Goal: Information Seeking & Learning: Learn about a topic

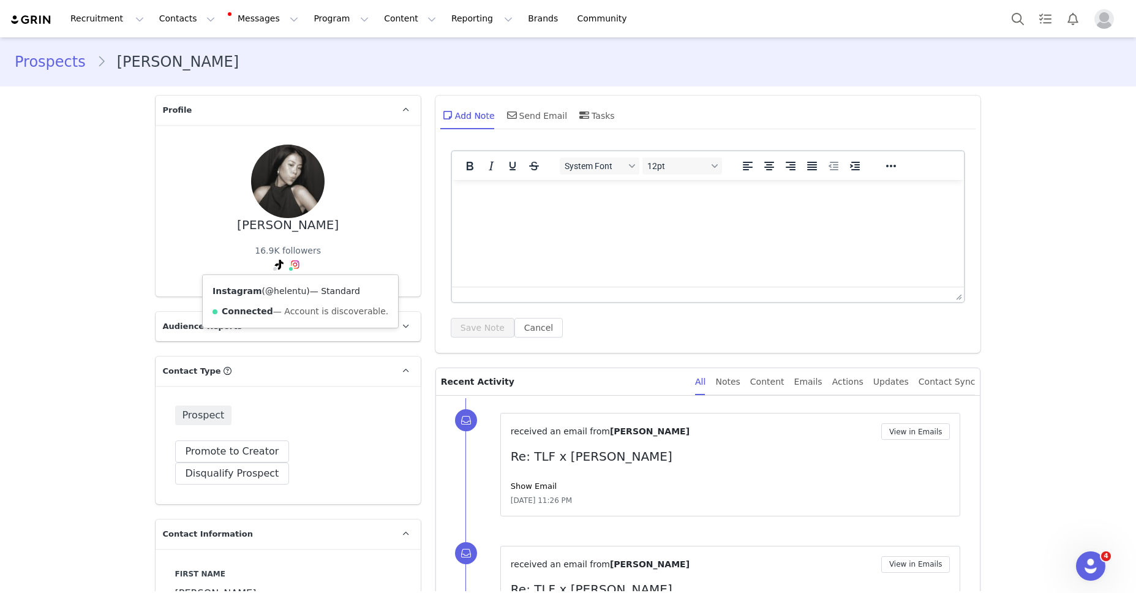
click at [290, 287] on link "@helentu" at bounding box center [285, 291] width 41 height 10
click at [257, 290] on link "@helenntee" at bounding box center [245, 291] width 51 height 10
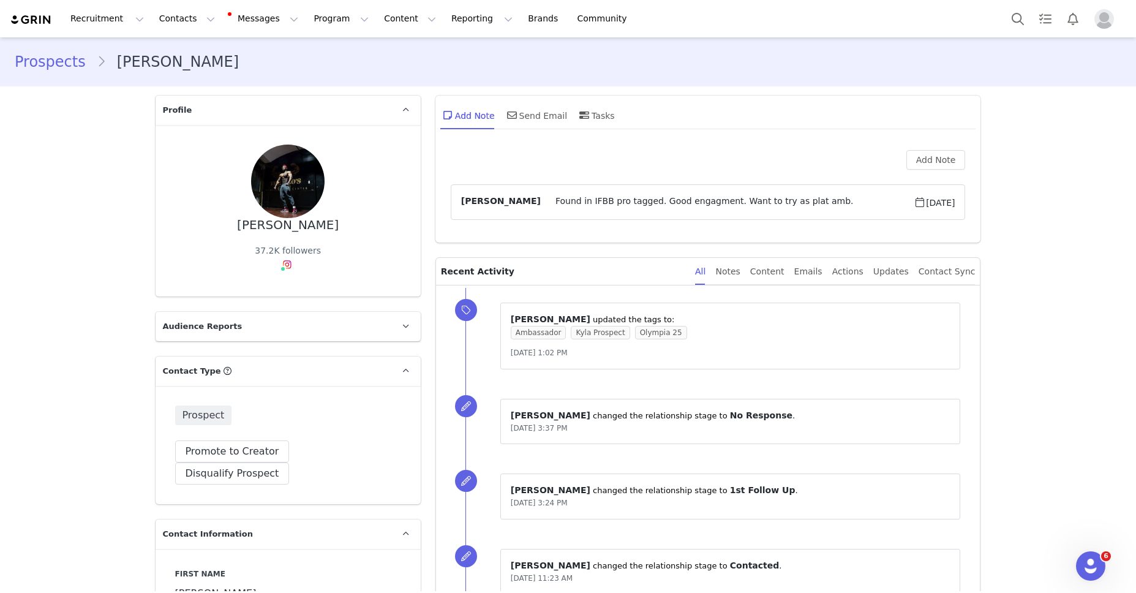
click at [672, 293] on div "⁨ Audrey Ramos ⁩ updated the tags to: Ambassador Kyla Prospect Olympia 25 Sep 9…" at bounding box center [722, 336] width 515 height 96
click at [286, 289] on link "@emanual_31" at bounding box center [287, 291] width 61 height 10
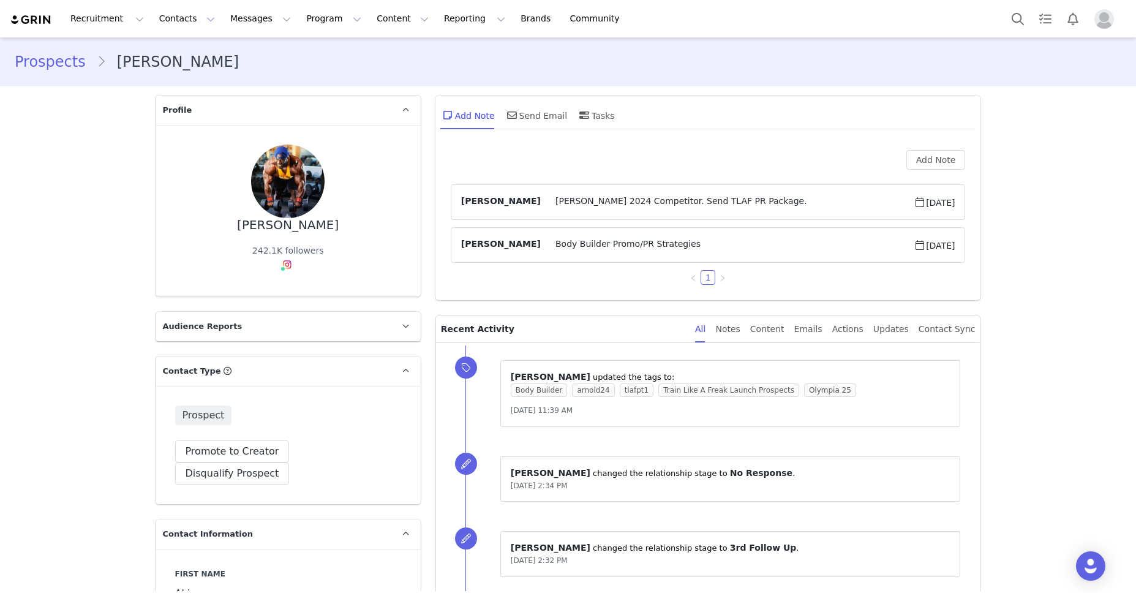
type input "+1 ([GEOGRAPHIC_DATA])"
click at [281, 287] on link "@akim_bkbeast_williams" at bounding box center [294, 291] width 107 height 10
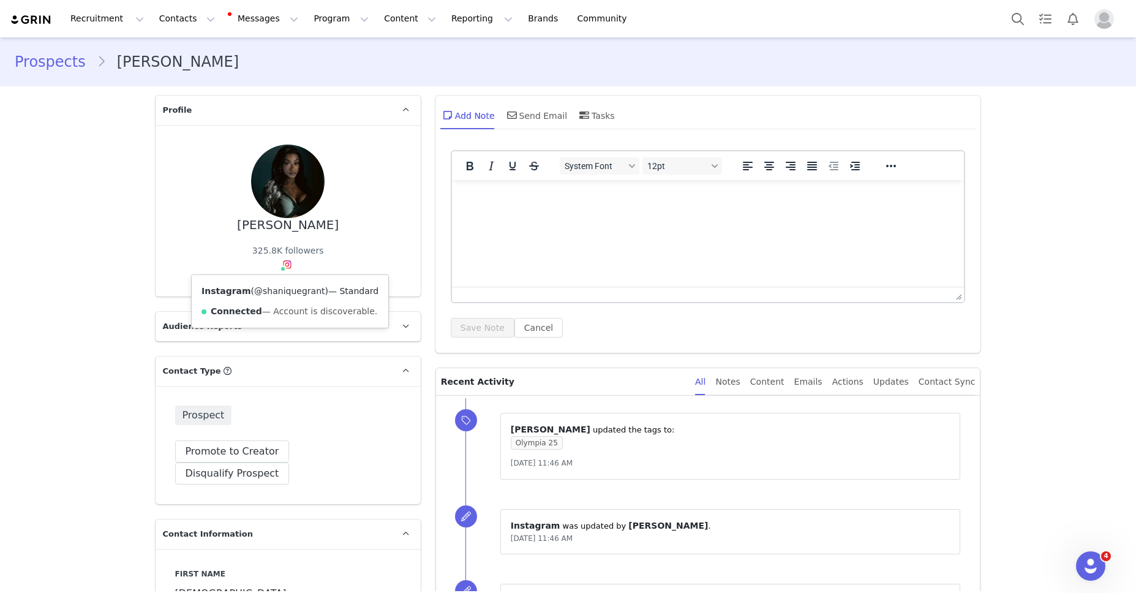
click at [287, 294] on link "@shaniquegrant" at bounding box center [289, 291] width 70 height 10
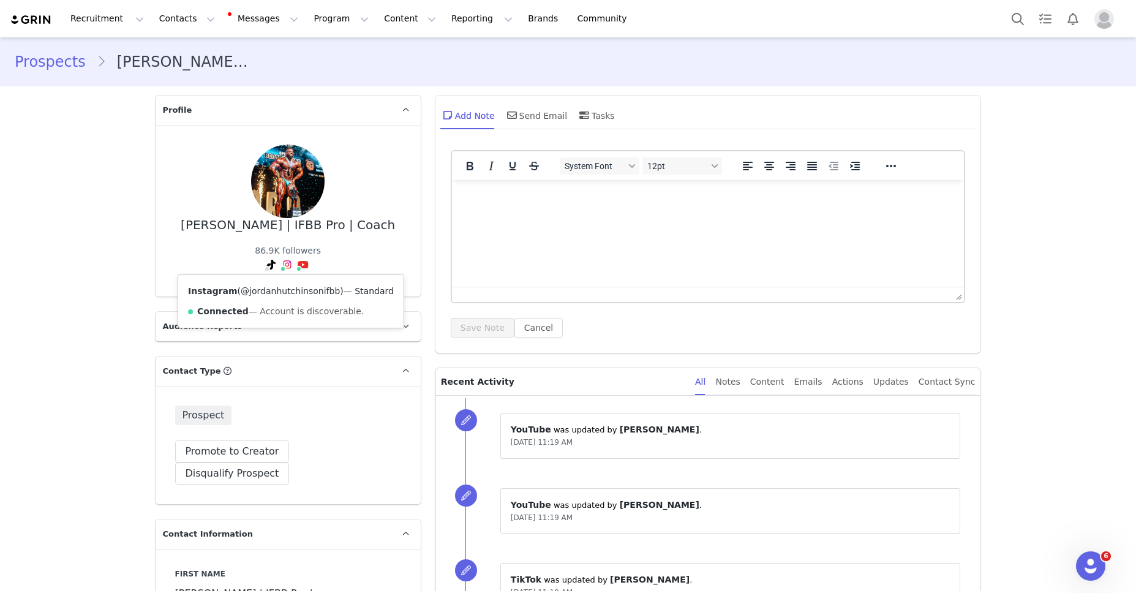
click at [285, 287] on link "@jordanhutchinsonifbb" at bounding box center [290, 291] width 99 height 10
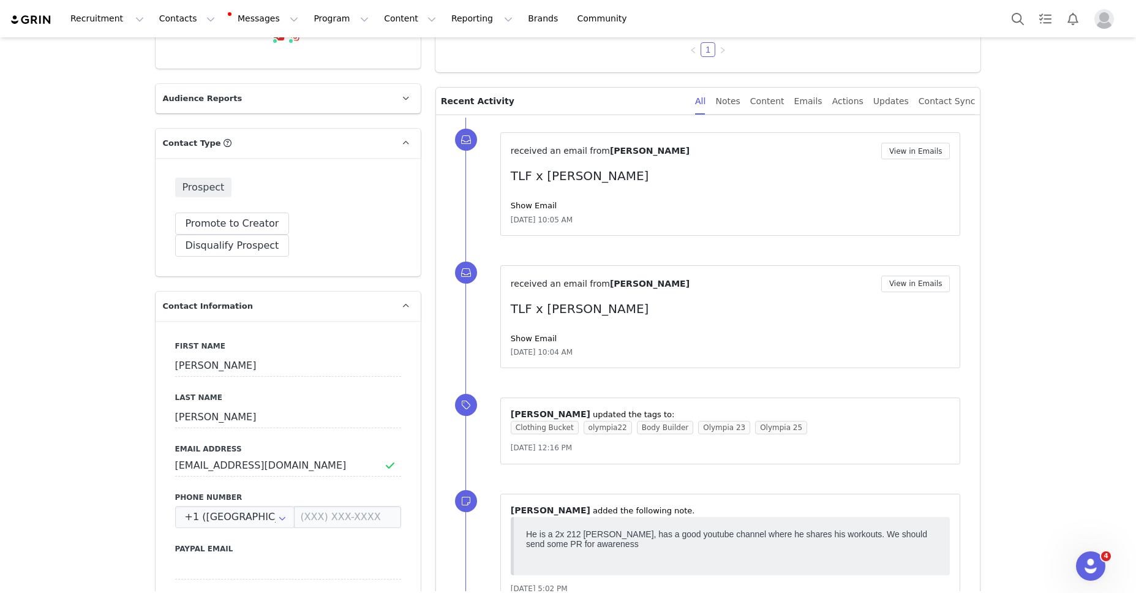
scroll to position [227, 0]
click at [523, 207] on link "Show Email" at bounding box center [534, 206] width 46 height 9
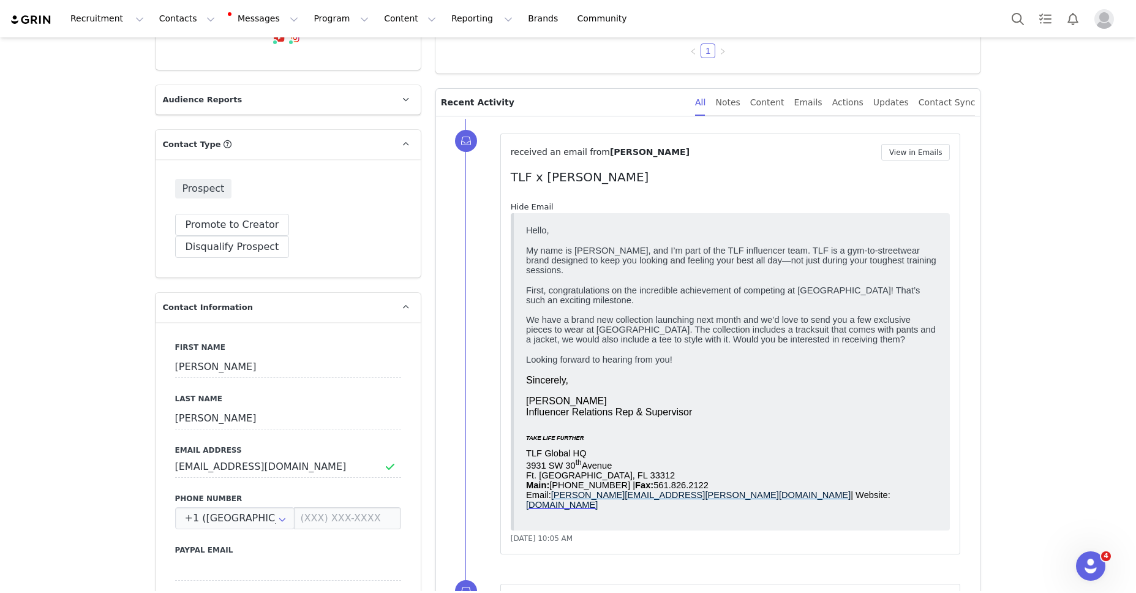
scroll to position [0, 0]
click at [523, 207] on link "Hide Email" at bounding box center [532, 206] width 43 height 9
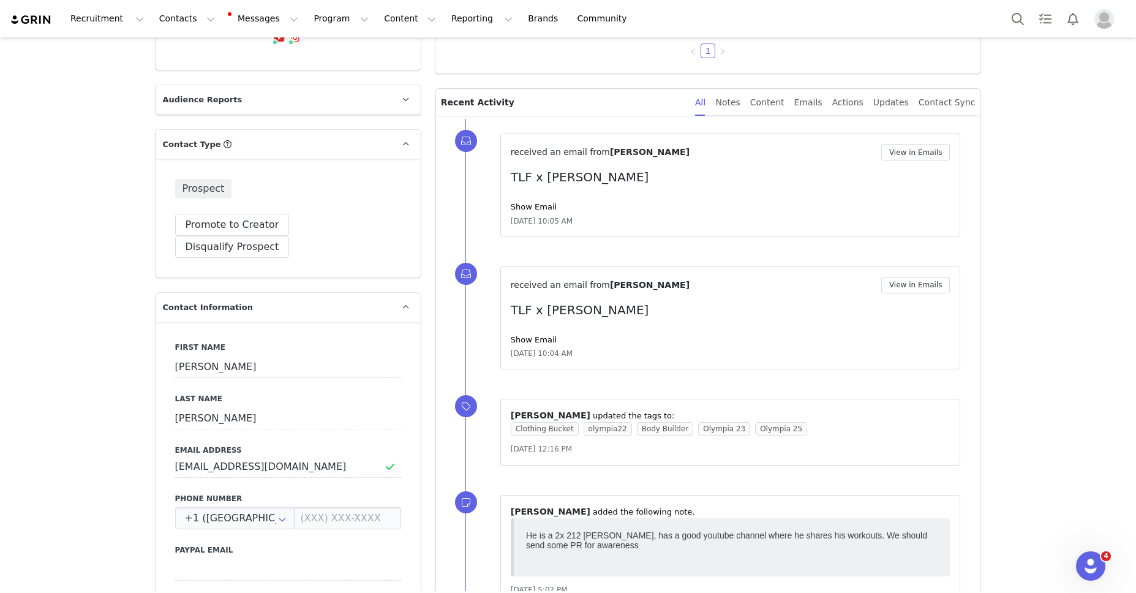
click at [531, 345] on div "received an email from Shaun Clarida View in Emails TLF x Shaun Show Email Sep …" at bounding box center [731, 318] width 440 height 83
click at [532, 344] on div "Show Email" at bounding box center [731, 340] width 440 height 12
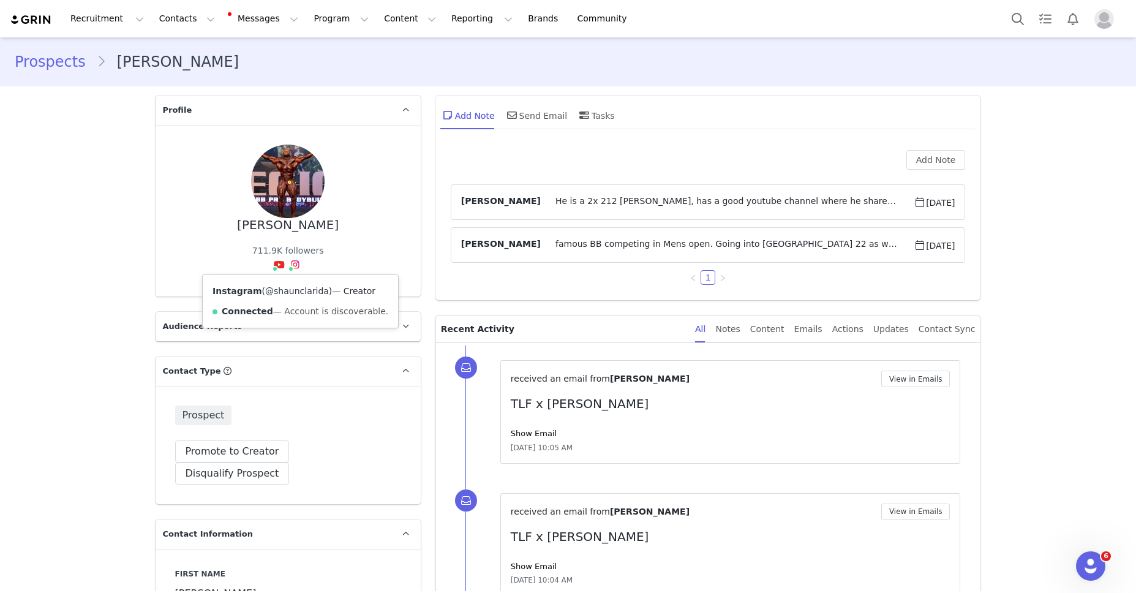
click at [293, 293] on link "@shaunclarida" at bounding box center [297, 291] width 64 height 10
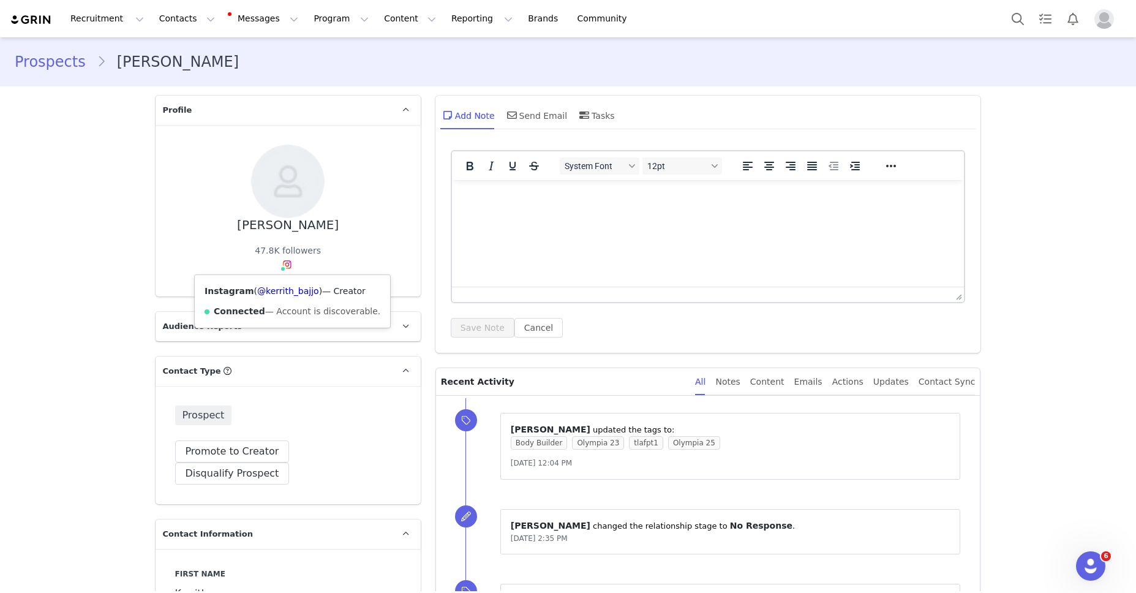
scroll to position [3, 0]
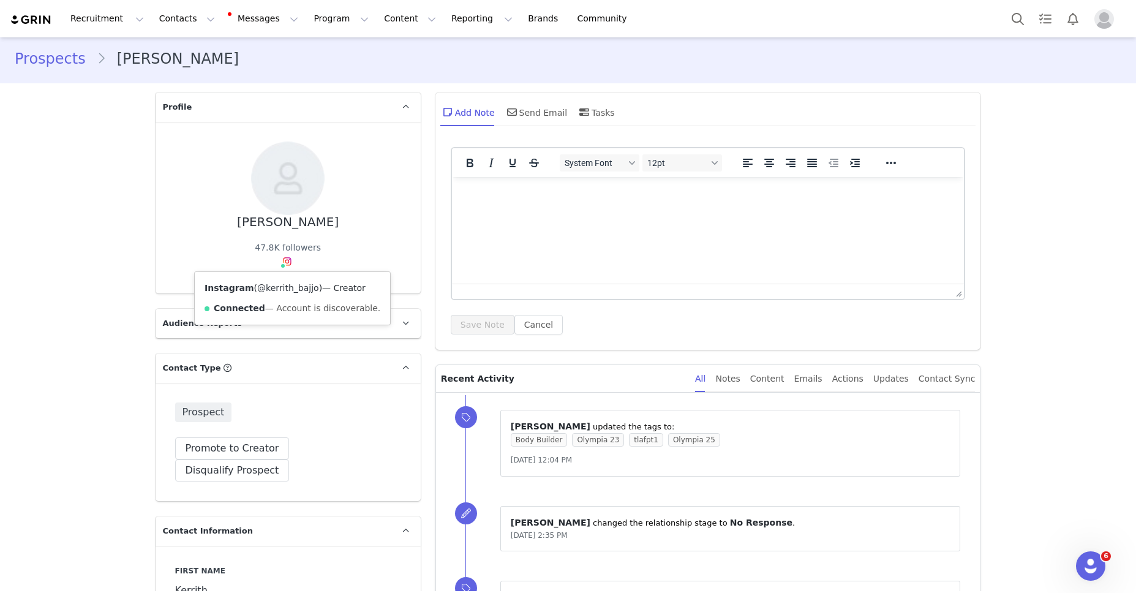
click at [285, 285] on link "@kerrith_bajjo" at bounding box center [288, 288] width 62 height 10
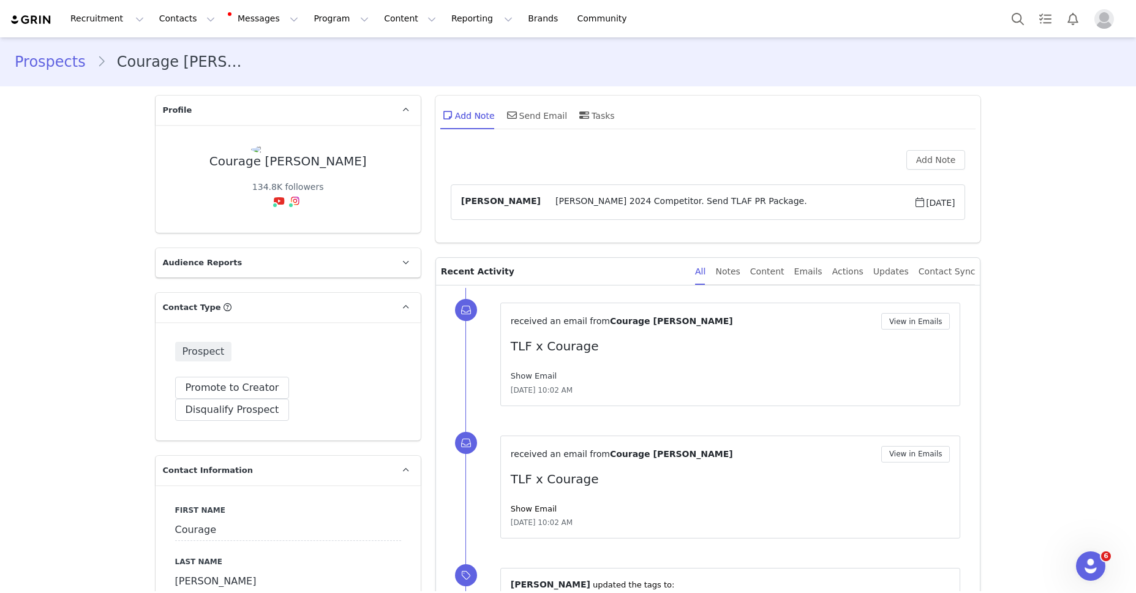
click at [536, 372] on link "Show Email" at bounding box center [534, 375] width 46 height 9
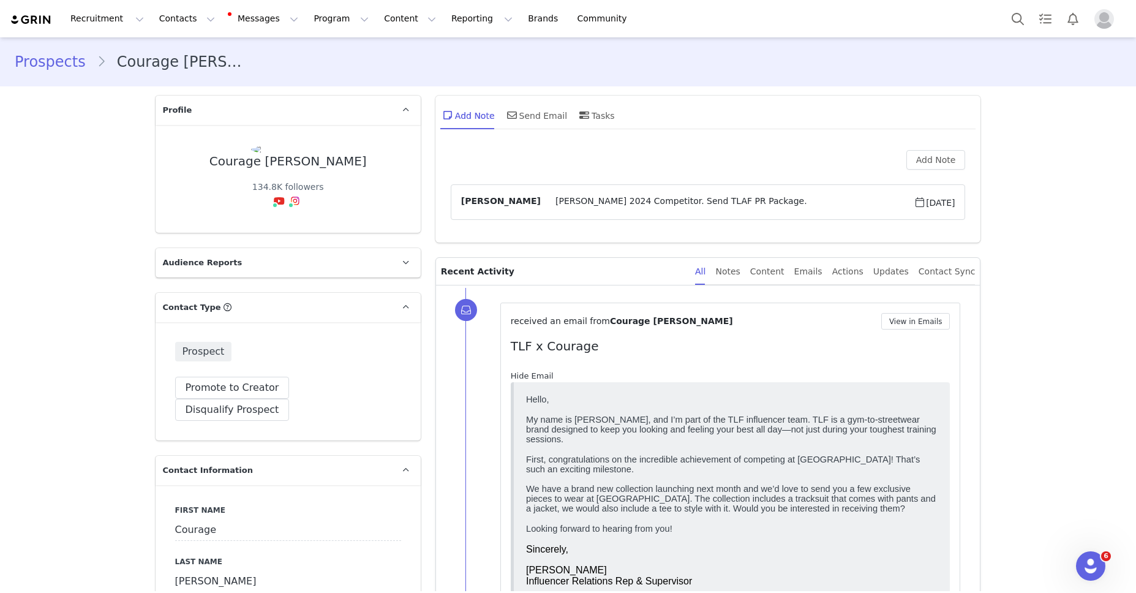
click at [536, 372] on link "Hide Email" at bounding box center [532, 375] width 43 height 9
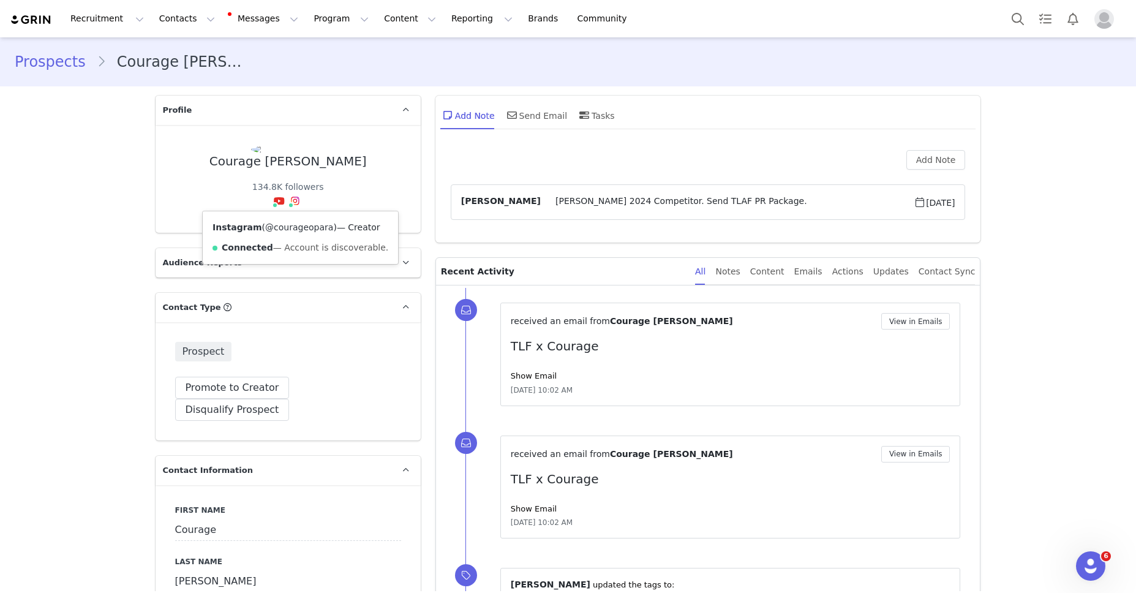
click at [295, 224] on link "@courageopara" at bounding box center [299, 227] width 68 height 10
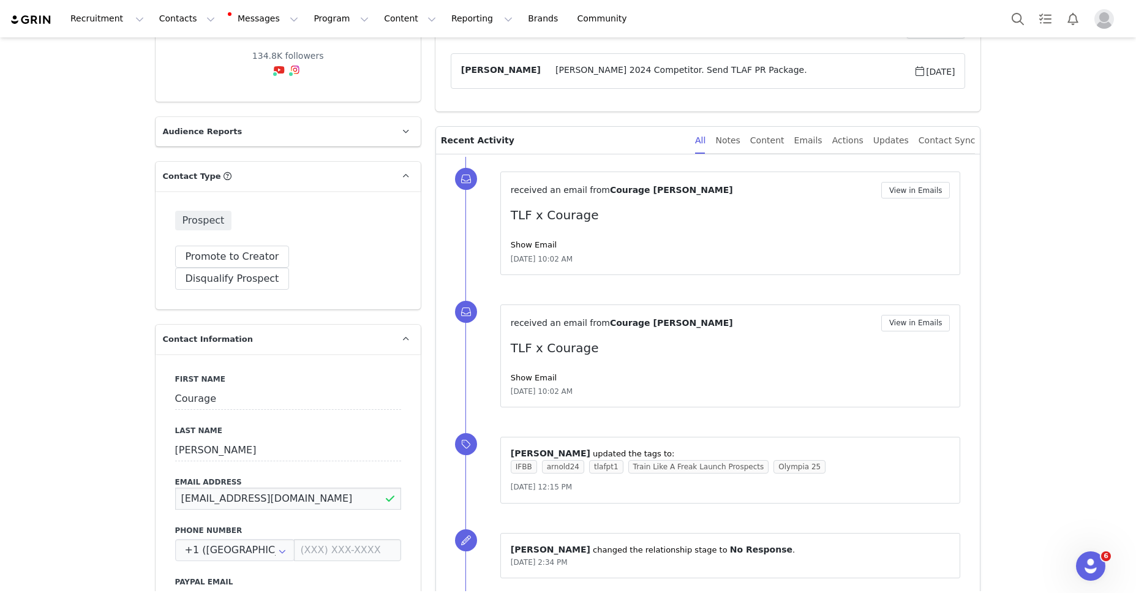
click at [292, 487] on input "courageopara@gmail.com" at bounding box center [288, 498] width 226 height 22
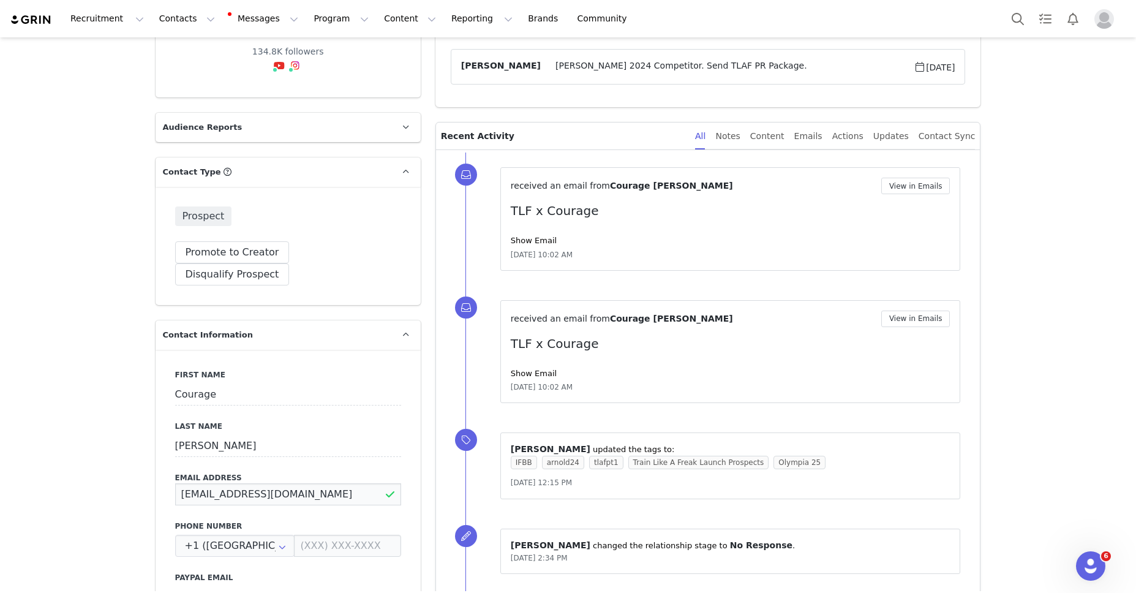
click at [292, 481] on div "First Name Courage Last Name Opara Email Address courageopara@gmail.com Phone N…" at bounding box center [288, 574] width 265 height 448
click at [292, 482] on input "courageopara@gmail.com" at bounding box center [288, 493] width 226 height 22
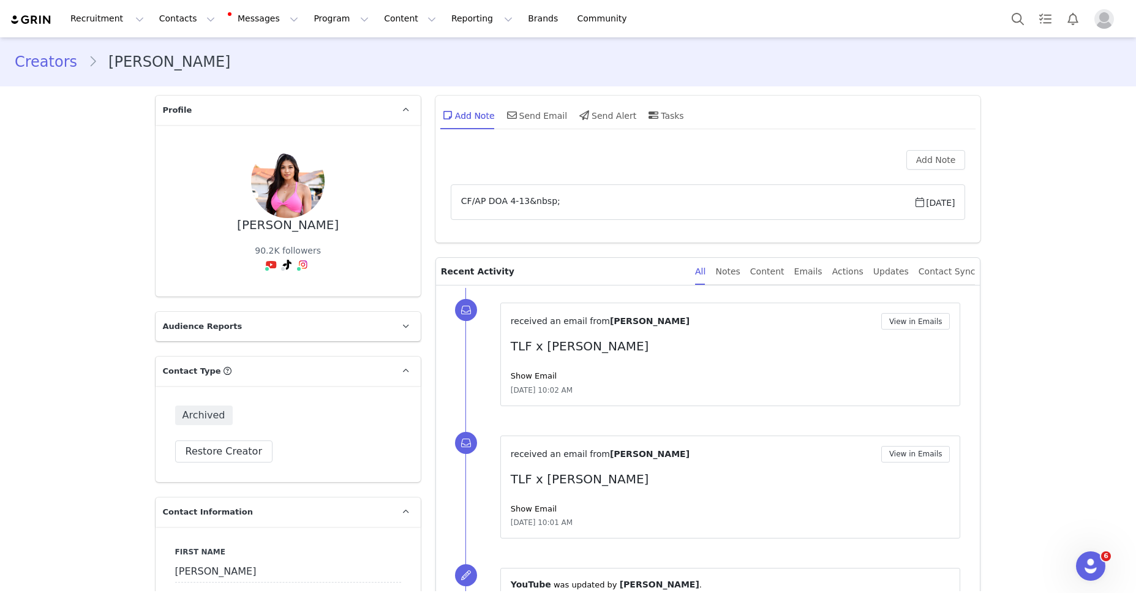
click at [508, 370] on div "received an email from Deanna Dang View in Emails TLF x Deanna Show Email Sep 2…" at bounding box center [730, 353] width 460 height 103
click at [519, 376] on link "Show Email" at bounding box center [534, 375] width 46 height 9
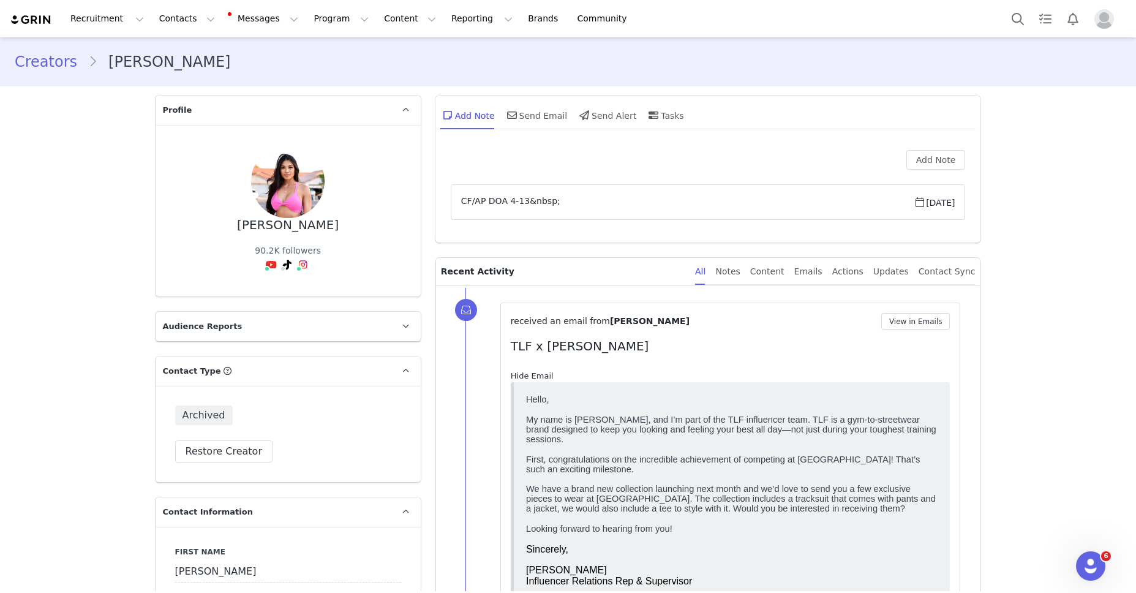
click at [519, 376] on link "Hide Email" at bounding box center [532, 375] width 43 height 9
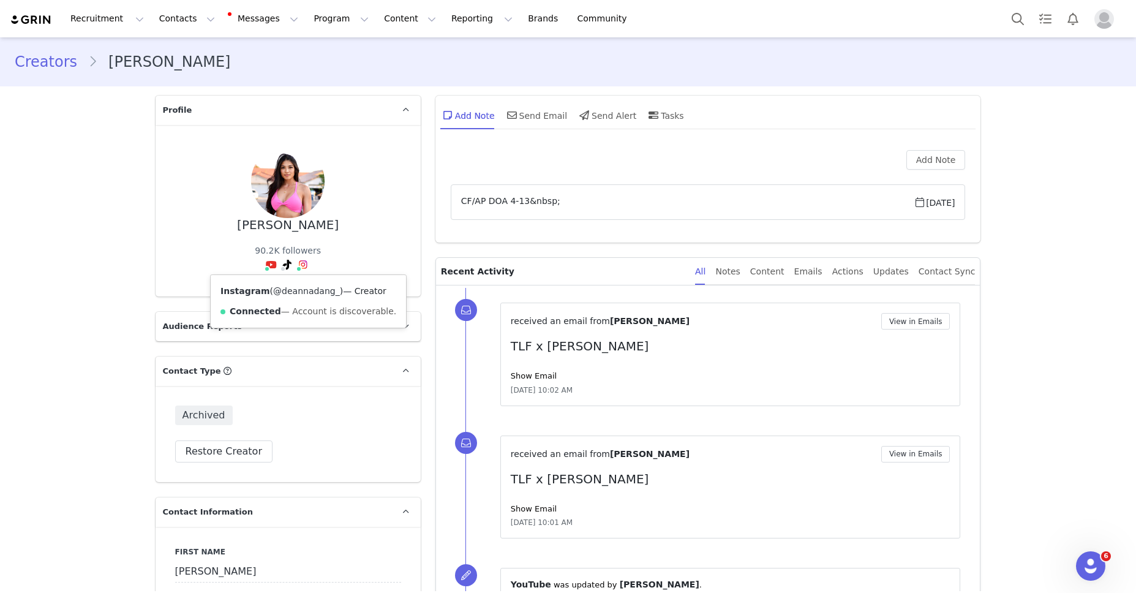
click at [301, 290] on link "@deannadang_" at bounding box center [306, 291] width 67 height 10
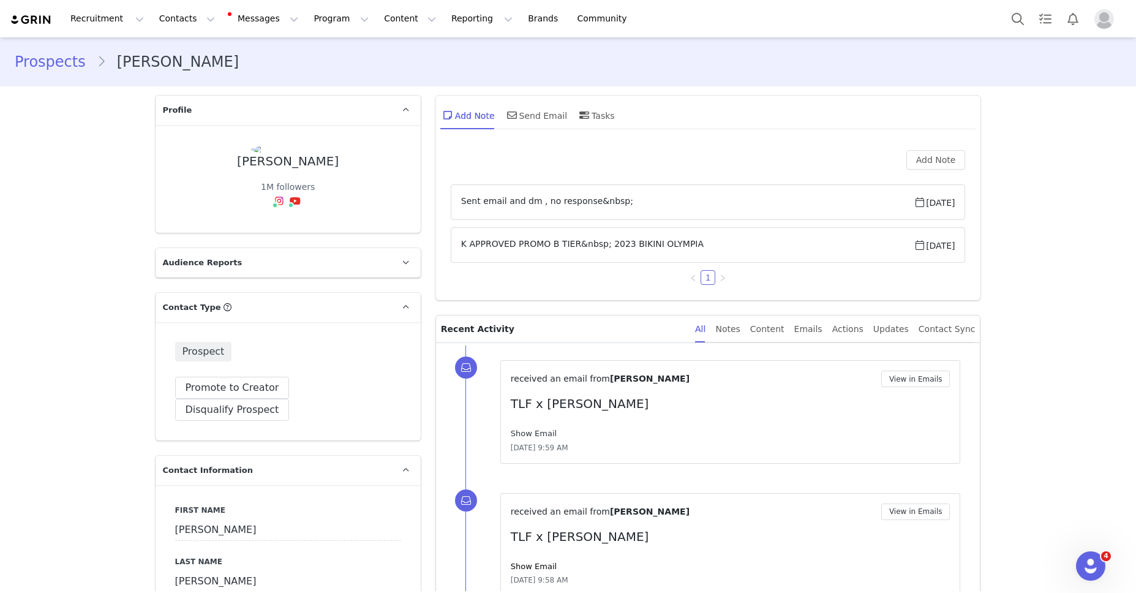
click at [541, 433] on link "Show Email" at bounding box center [534, 433] width 46 height 9
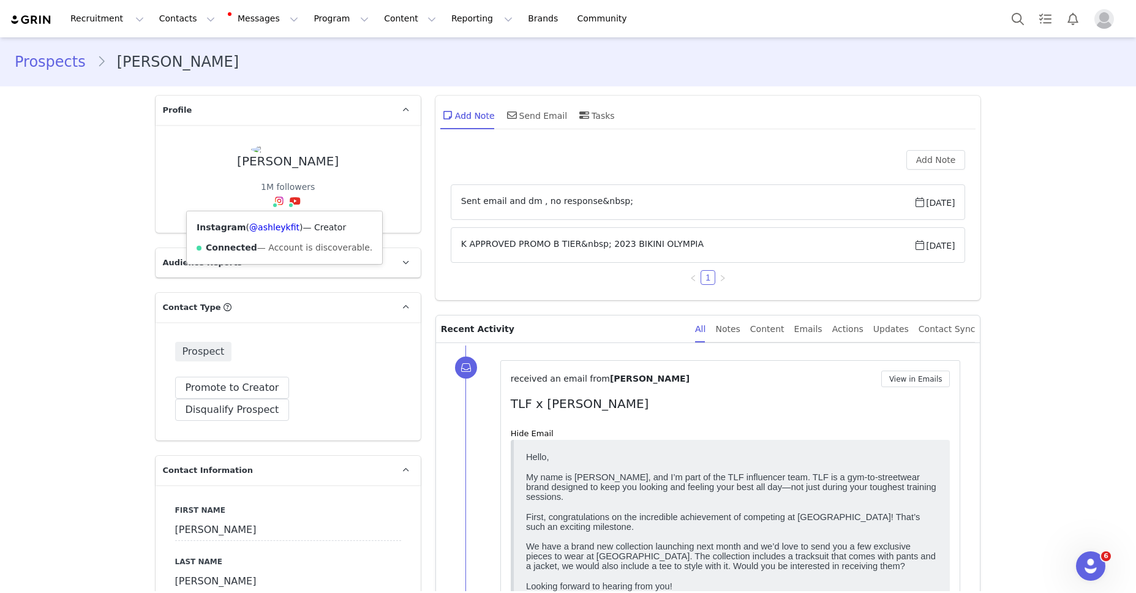
click at [273, 222] on div "Instagram ( @ashleykfit ) — Creator Connected — Account is discoverable." at bounding box center [284, 237] width 195 height 53
click at [273, 225] on link "@ashleykfit" at bounding box center [274, 227] width 50 height 10
click at [567, 282] on div "1" at bounding box center [708, 277] width 515 height 15
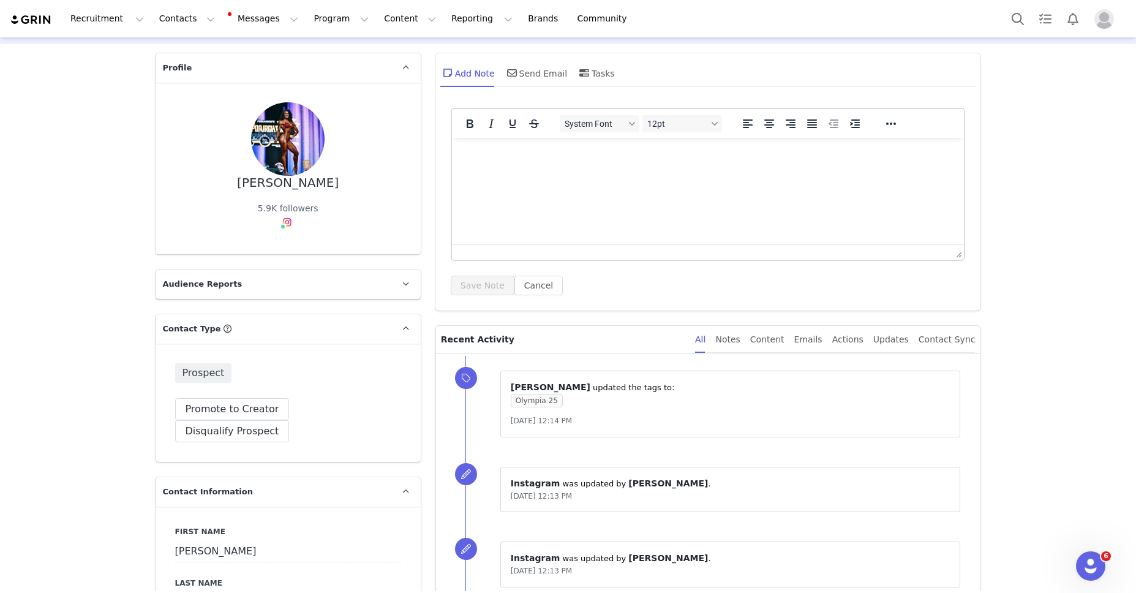
scroll to position [48, 0]
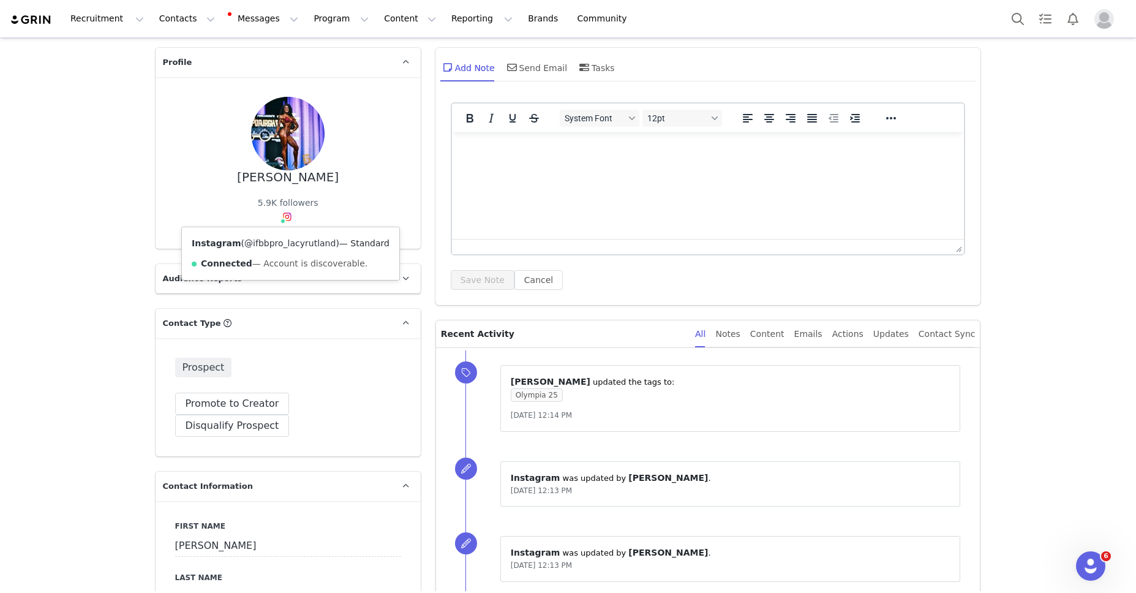
click at [290, 241] on link "@ifbbpro_lacyrutland" at bounding box center [289, 243] width 91 height 10
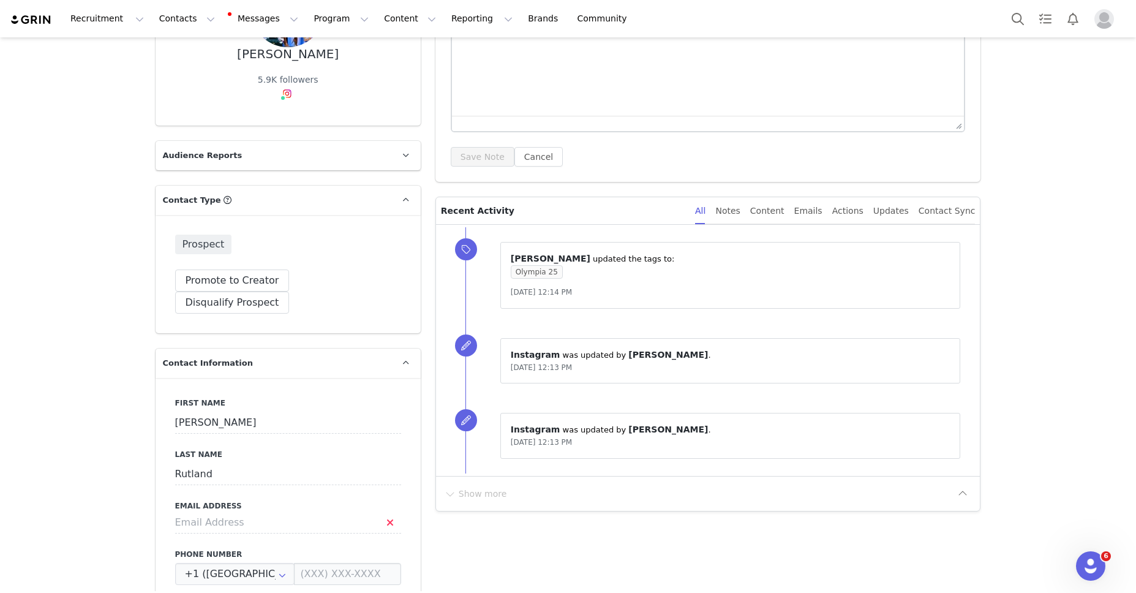
scroll to position [0, 0]
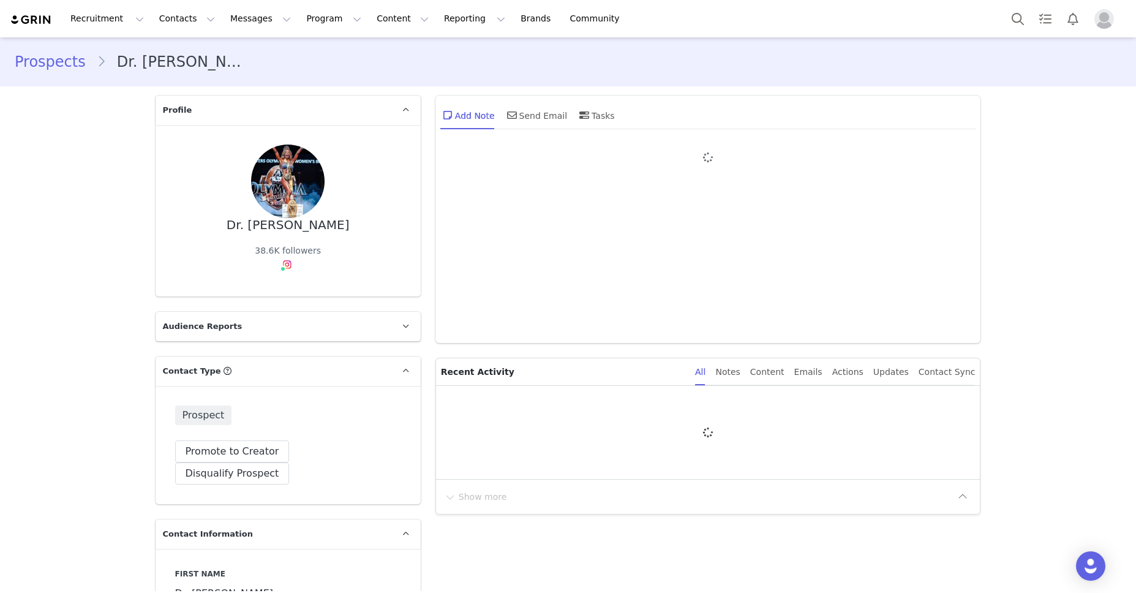
type input "+1 ([GEOGRAPHIC_DATA])"
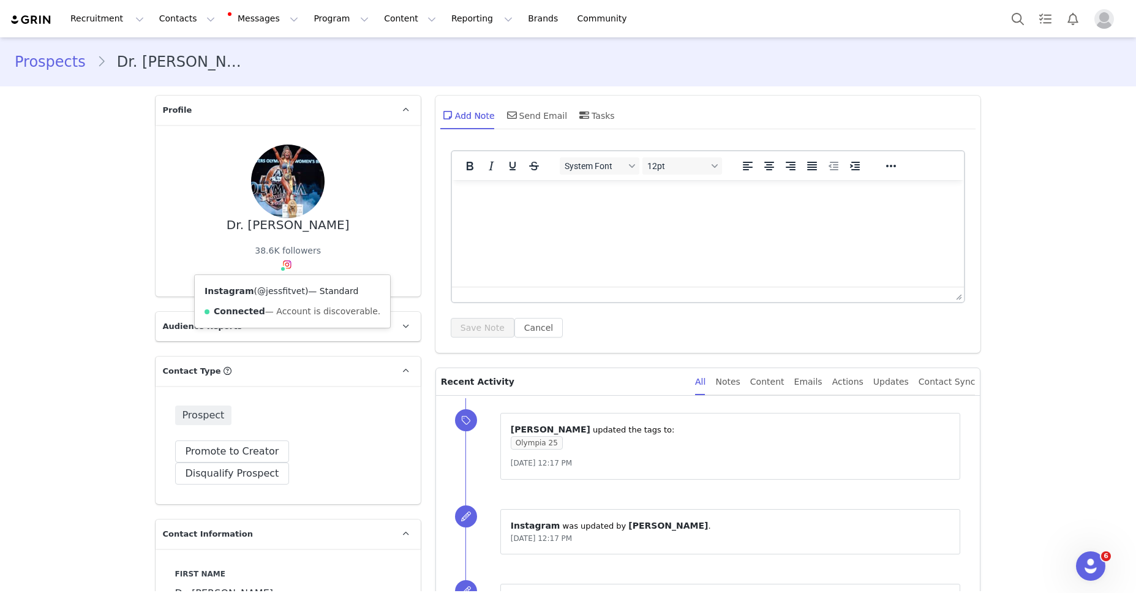
click at [287, 289] on link "@jessfitvet" at bounding box center [281, 291] width 48 height 10
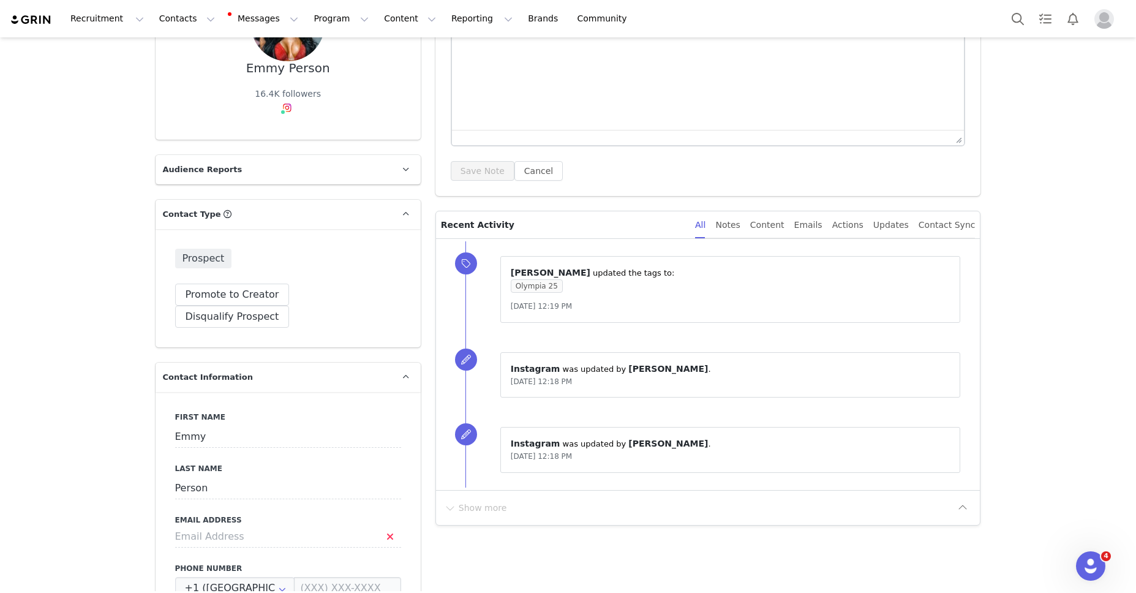
scroll to position [170, 0]
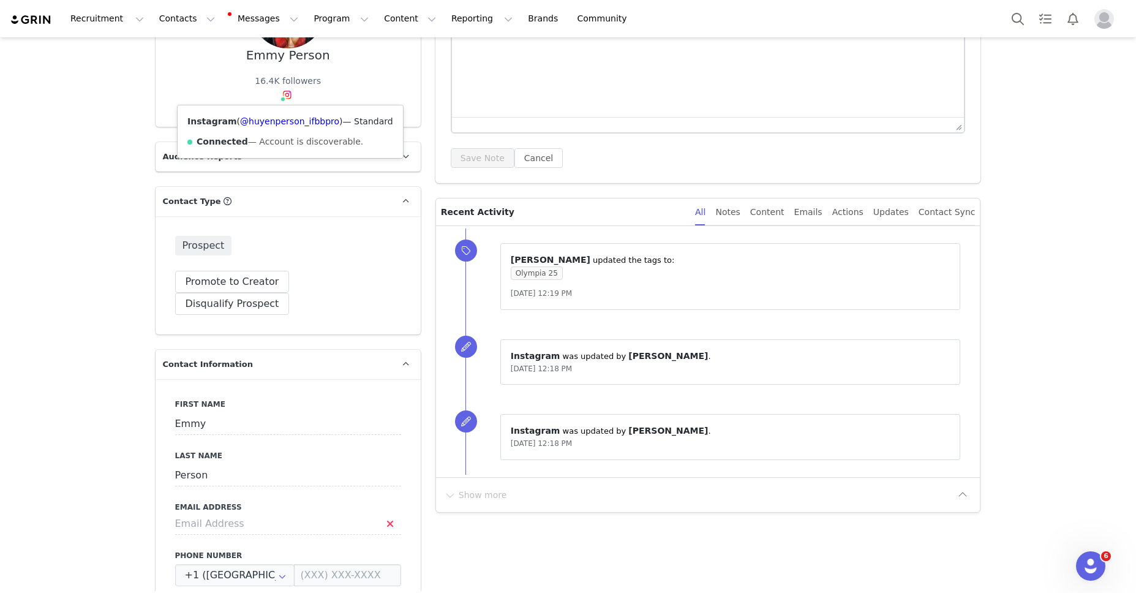
click at [279, 127] on div "Instagram ( @huyenperson_ifbbpro ) — Standard Connected — Account is discoverab…" at bounding box center [290, 131] width 225 height 53
click at [280, 124] on link "@huyenperson_ifbbpro" at bounding box center [289, 121] width 99 height 10
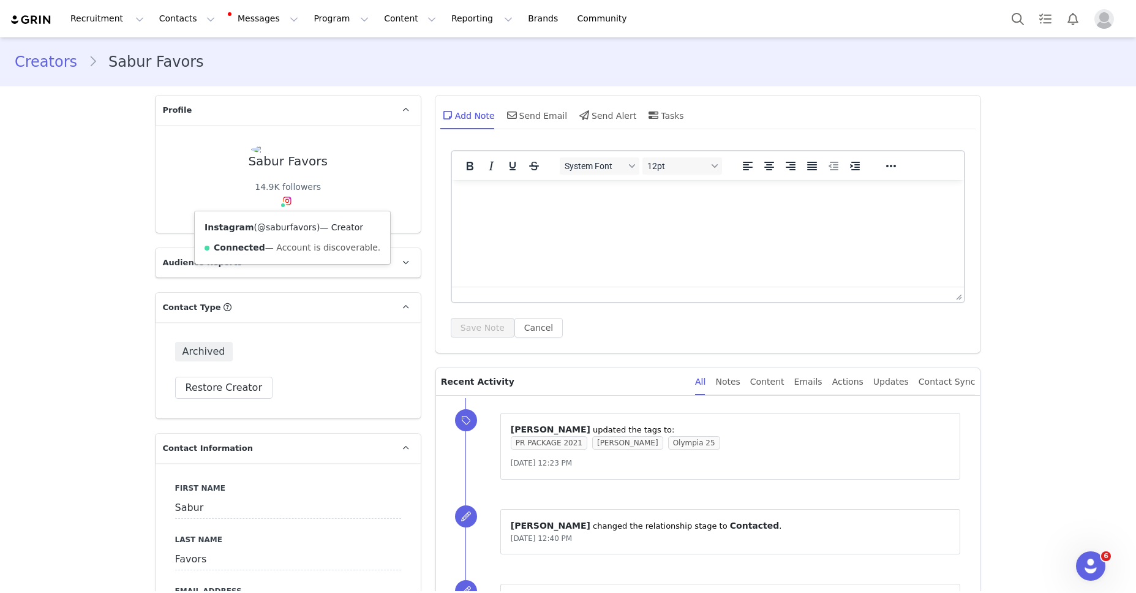
click at [282, 227] on link "@saburfavors" at bounding box center [286, 227] width 59 height 10
